Goal: Information Seeking & Learning: Learn about a topic

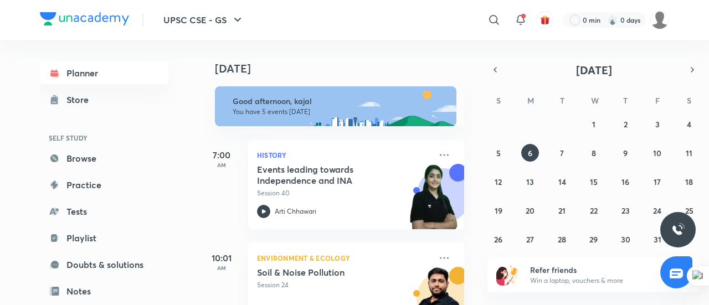
click at [67, 156] on link "Browse" at bounding box center [104, 158] width 129 height 22
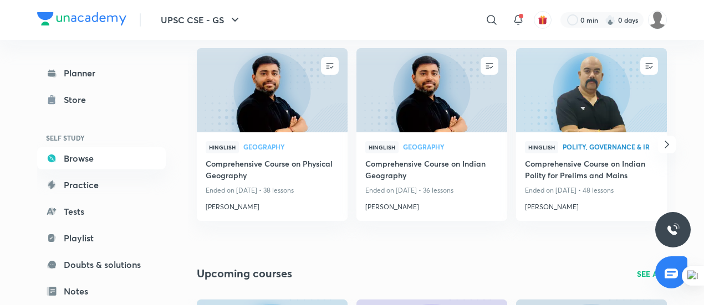
scroll to position [158, 0]
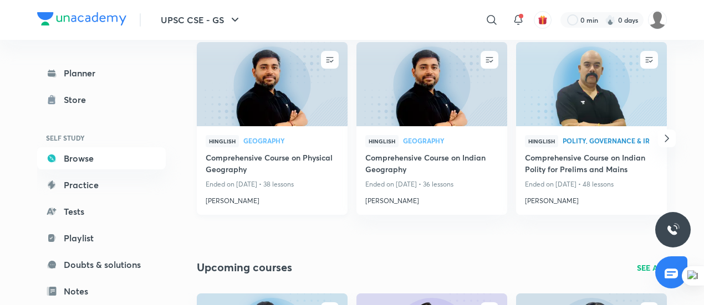
click at [262, 141] on span "Geography" at bounding box center [290, 140] width 95 height 7
click at [230, 198] on h4 "[PERSON_NAME]" at bounding box center [272, 199] width 133 height 14
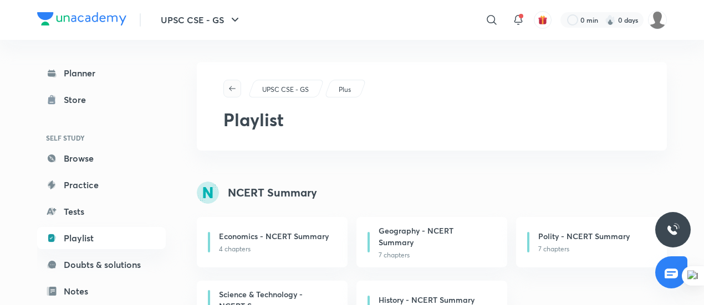
click at [239, 86] on span "button" at bounding box center [232, 88] width 17 height 9
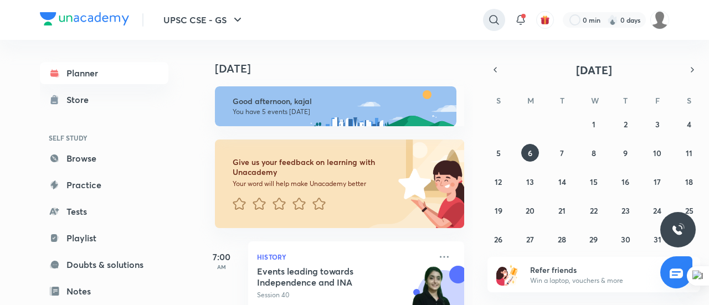
click at [485, 14] on div at bounding box center [494, 20] width 22 height 22
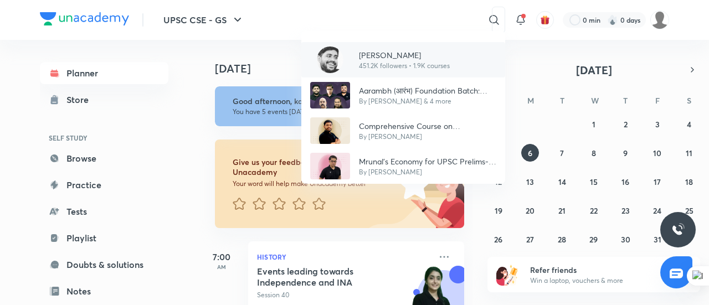
click at [387, 50] on p "[PERSON_NAME]" at bounding box center [404, 55] width 91 height 12
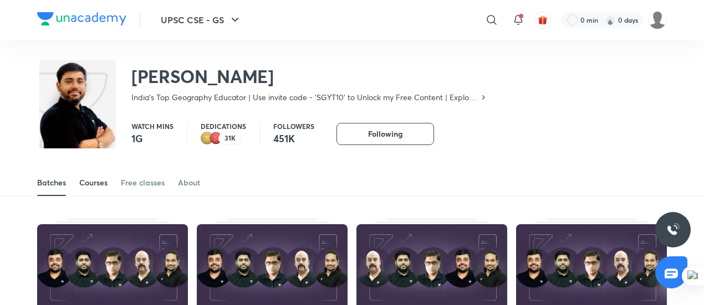
click at [80, 189] on link "Courses" at bounding box center [93, 183] width 28 height 27
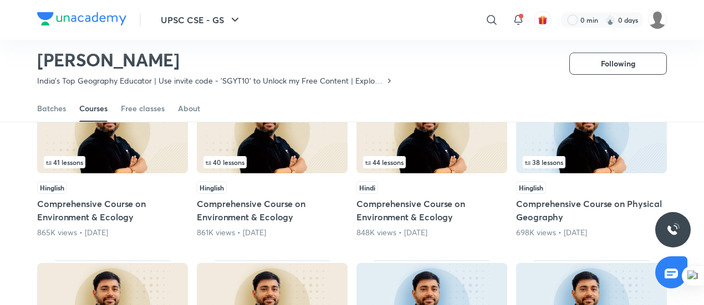
scroll to position [131, 0]
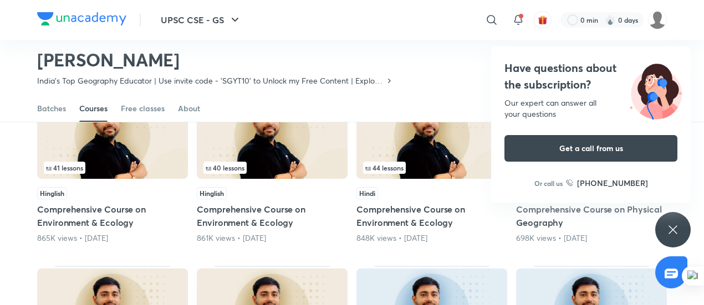
click at [673, 226] on icon at bounding box center [672, 229] width 13 height 13
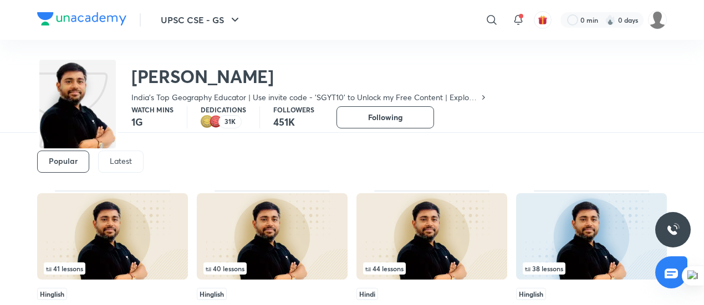
scroll to position [0, 0]
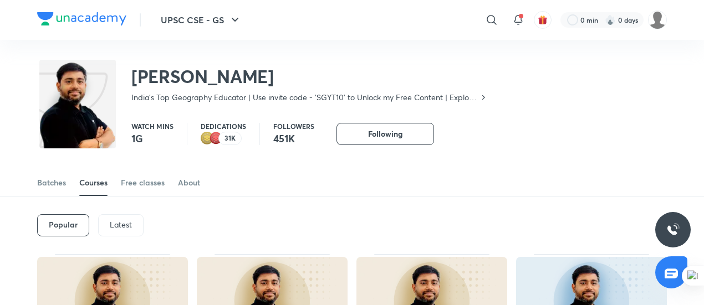
click at [124, 226] on p "Latest" at bounding box center [121, 225] width 22 height 9
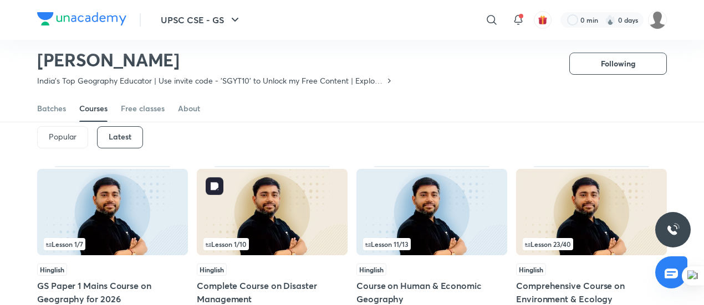
scroll to position [55, 0]
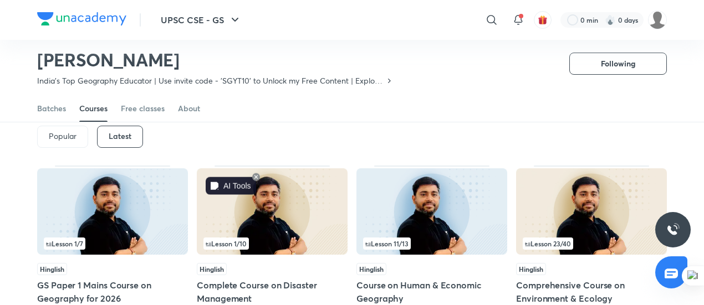
click at [257, 176] on icon at bounding box center [256, 177] width 4 height 4
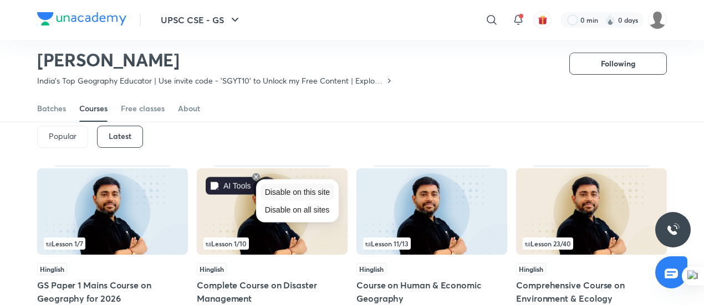
click at [286, 191] on span "Disable on this site" at bounding box center [297, 192] width 65 height 9
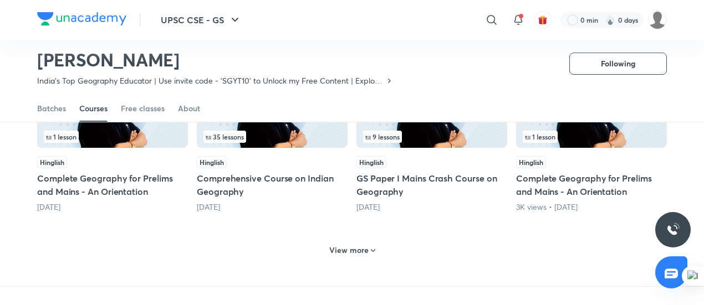
scroll to position [528, 0]
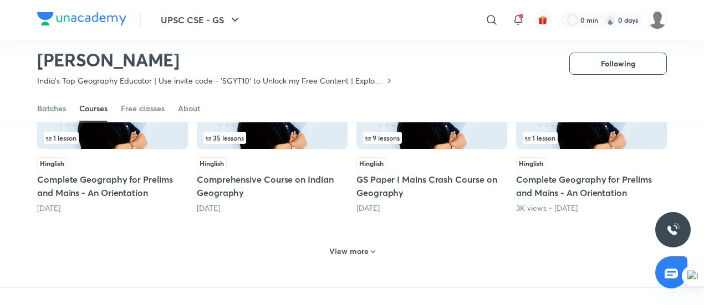
click at [355, 257] on h6 "View more" at bounding box center [348, 251] width 39 height 11
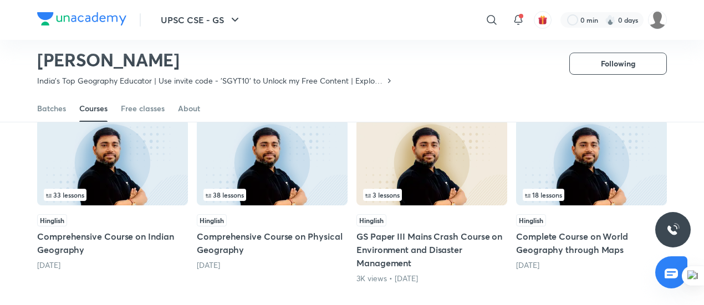
scroll to position [282, 0]
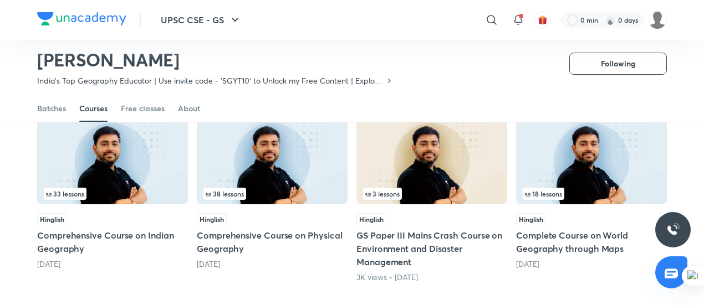
click at [264, 169] on img at bounding box center [272, 161] width 151 height 86
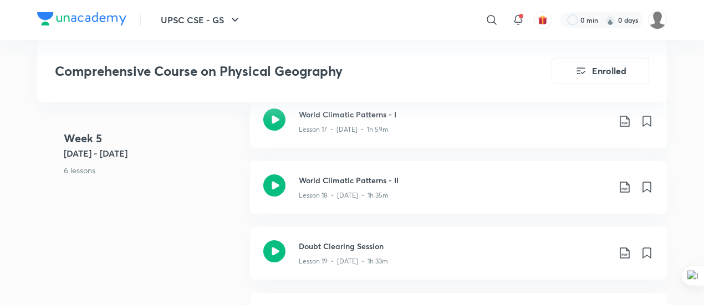
scroll to position [1962, 0]
